Goal: Information Seeking & Learning: Learn about a topic

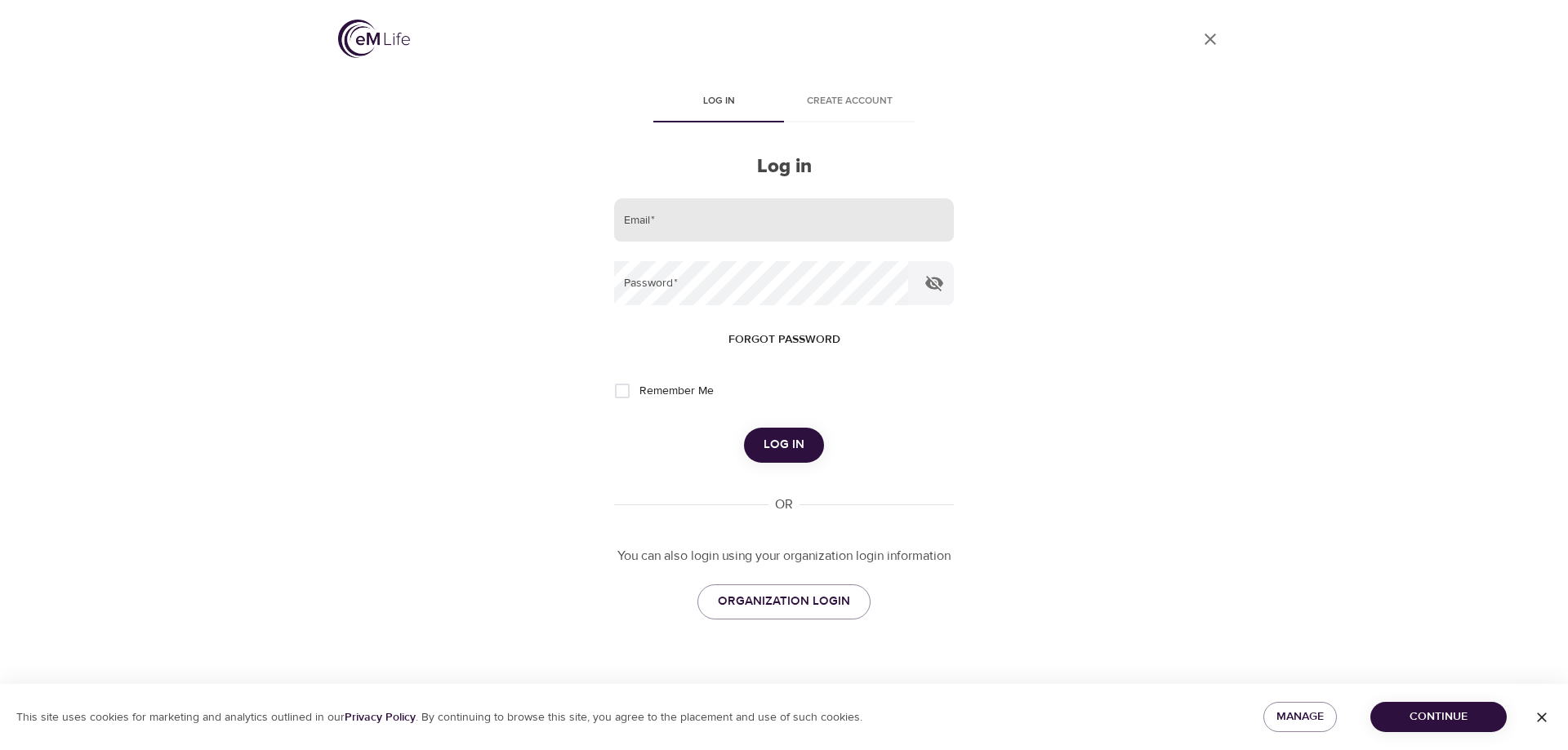
click at [700, 223] on input "email" at bounding box center [783, 220] width 340 height 44
type input "ltolomeo@montcopa.org"
click at [744, 427] on button "Log in" at bounding box center [783, 445] width 80 height 35
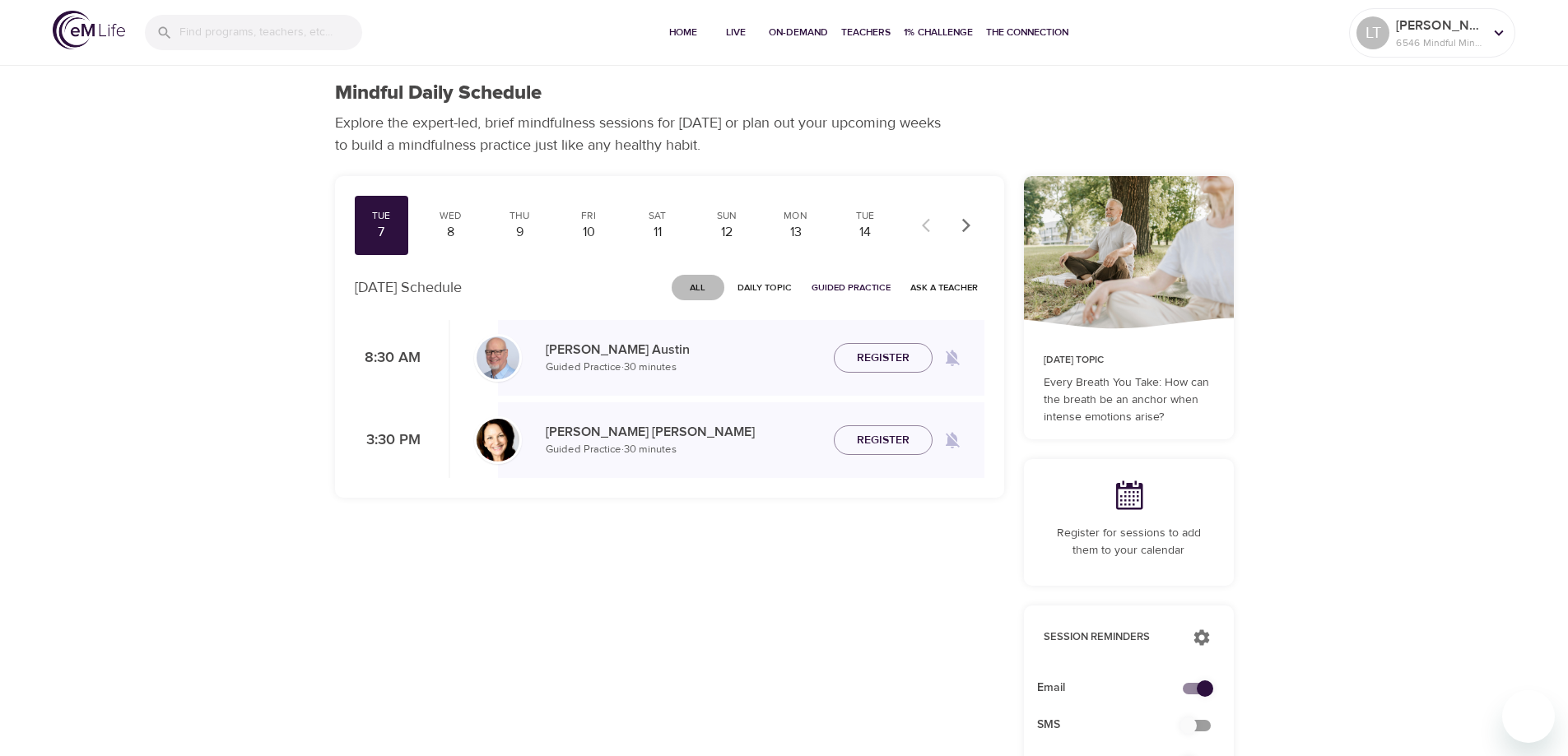
click at [700, 289] on span "All" at bounding box center [697, 287] width 40 height 16
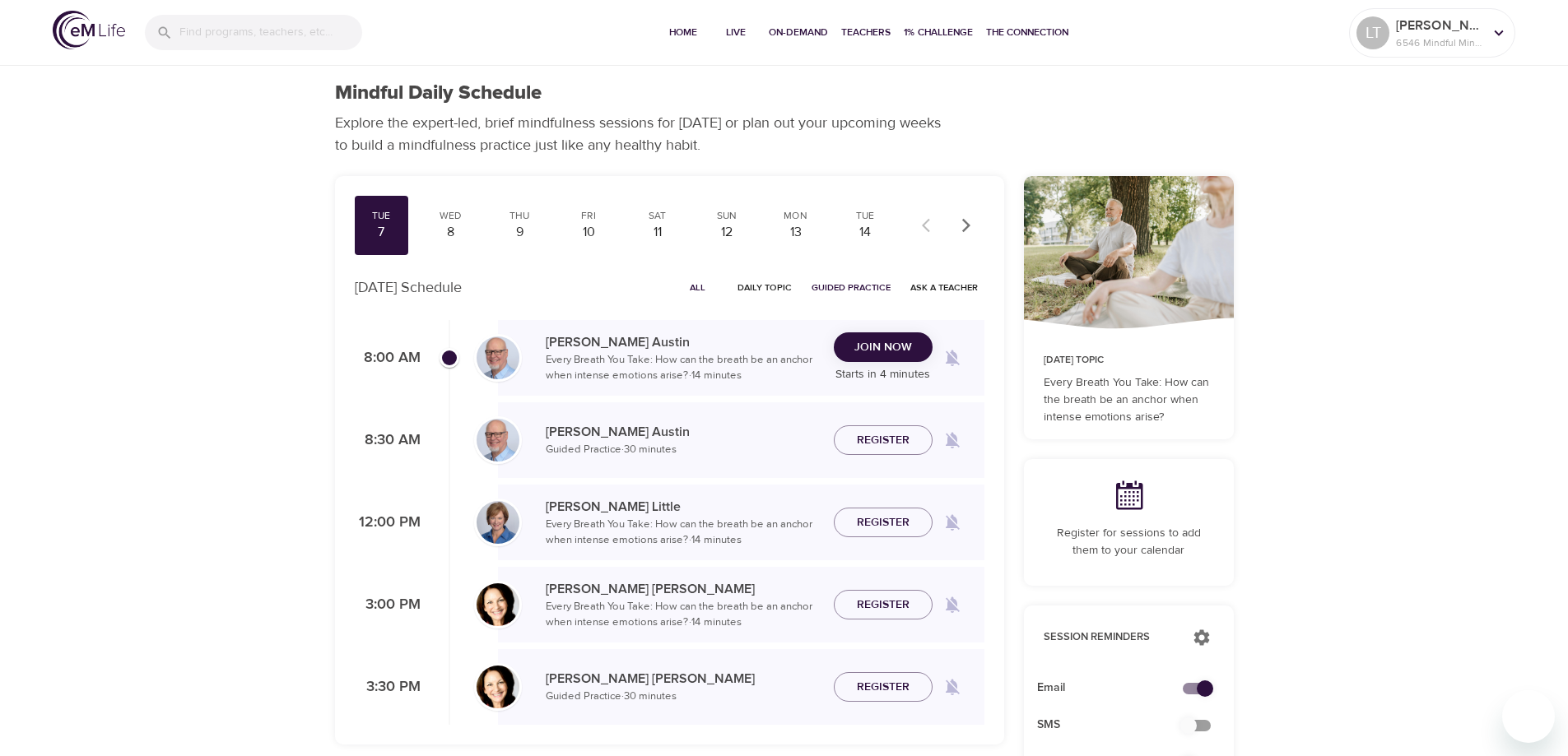
click at [697, 287] on span "All" at bounding box center [697, 287] width 40 height 16
click at [884, 355] on span "Join Now" at bounding box center [883, 358] width 57 height 20
